Goal: Transaction & Acquisition: Download file/media

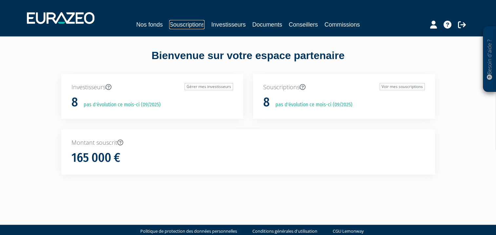
click at [184, 27] on link "Souscriptions" at bounding box center [186, 24] width 35 height 9
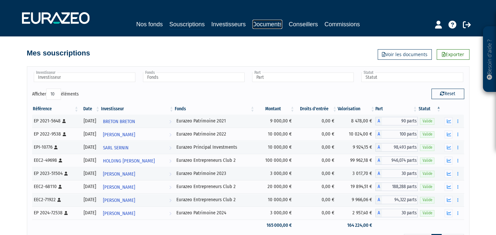
click at [269, 25] on link "Documents" at bounding box center [268, 24] width 30 height 9
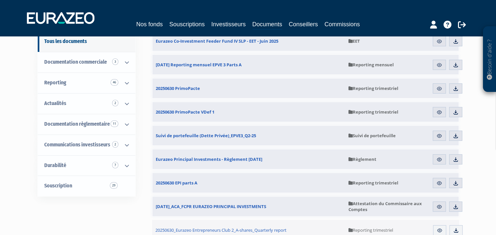
scroll to position [68, 0]
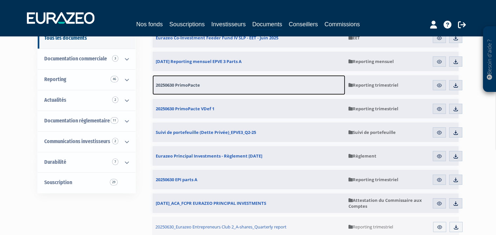
click at [185, 84] on span "20250630 PrimoPacte" at bounding box center [178, 85] width 44 height 6
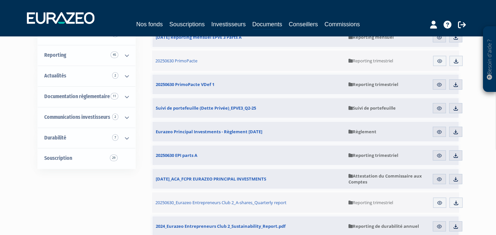
scroll to position [92, 0]
click at [456, 105] on img at bounding box center [456, 108] width 6 height 6
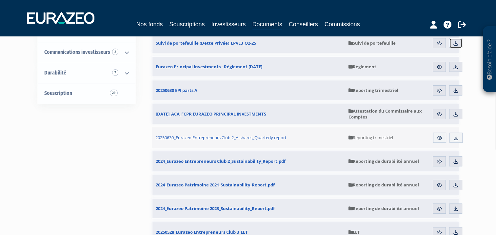
scroll to position [158, 0]
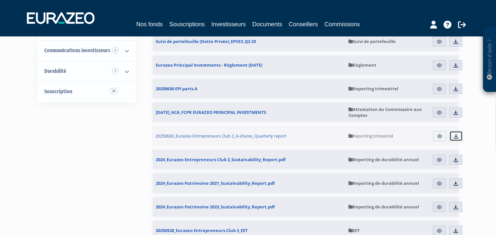
click at [453, 136] on img at bounding box center [456, 136] width 6 height 6
click at [436, 136] on link "Aperçu" at bounding box center [439, 136] width 13 height 10
